Goal: Find specific page/section: Find specific page/section

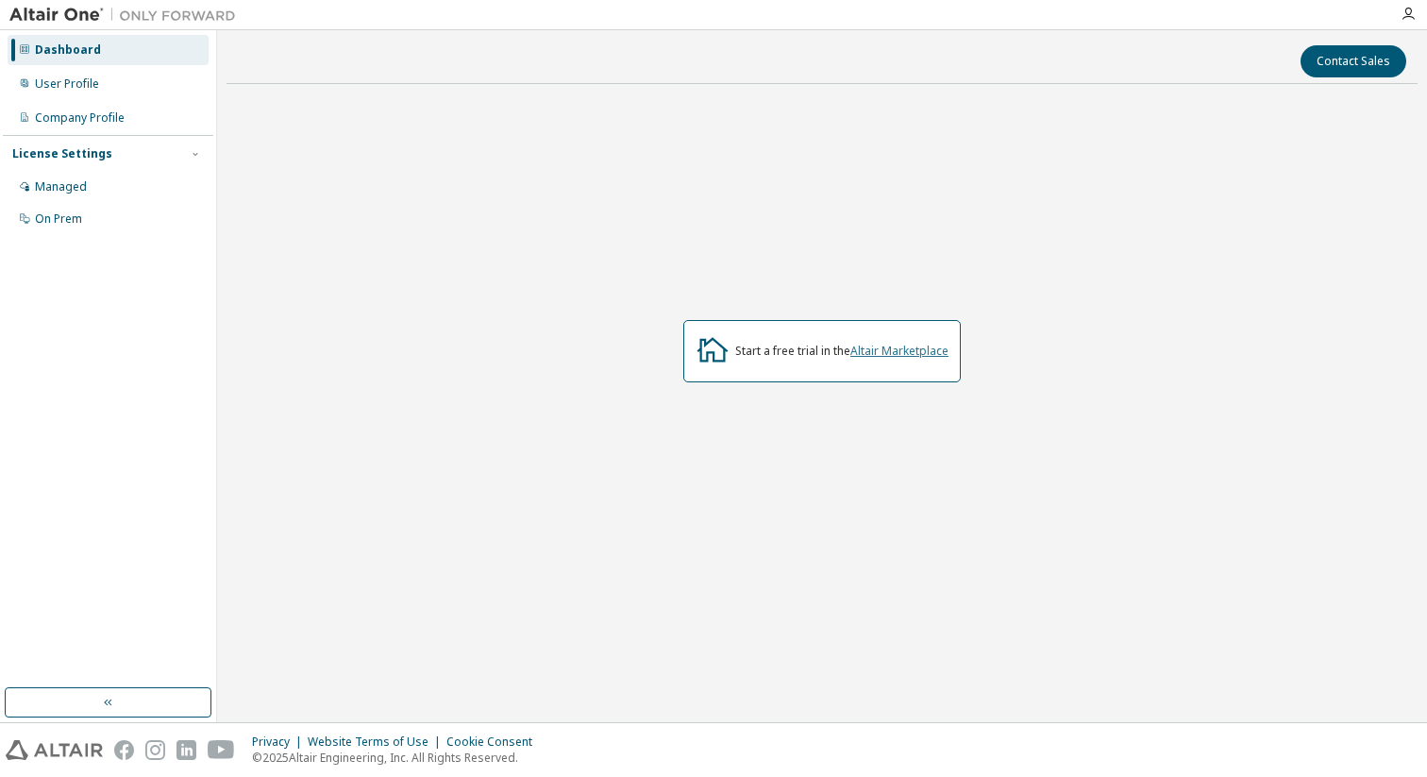
click at [860, 345] on link "Altair Marketplace" at bounding box center [899, 351] width 98 height 16
